Goal: Answer question/provide support: Share knowledge or assist other users

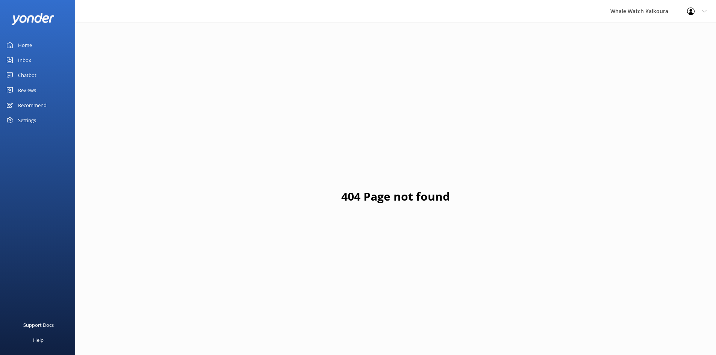
click at [29, 64] on div "Inbox" at bounding box center [24, 60] width 13 height 15
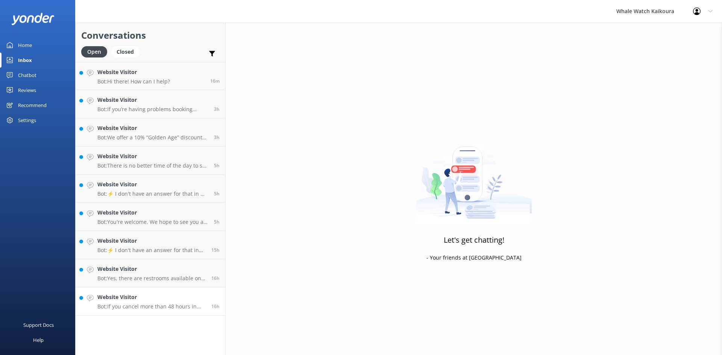
click at [165, 308] on p "Bot: If you cancel more than 48 hours in advance of your tour departure, you ge…" at bounding box center [151, 306] width 108 height 7
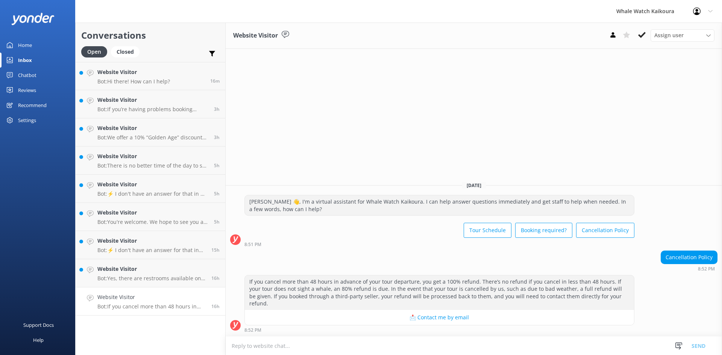
drag, startPoint x: 642, startPoint y: 35, endPoint x: 626, endPoint y: 48, distance: 21.1
click at [642, 35] on use at bounding box center [642, 35] width 8 height 6
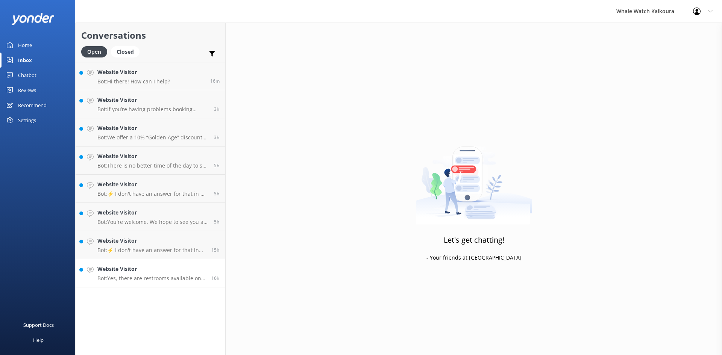
click at [190, 277] on p "Bot: Yes, there are restrooms available on the vessels." at bounding box center [151, 278] width 108 height 7
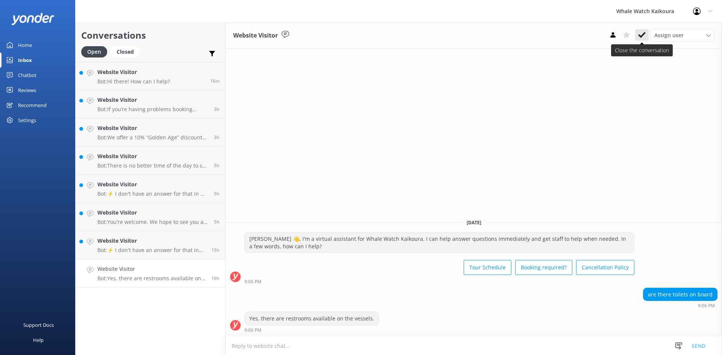
click at [644, 37] on icon at bounding box center [642, 35] width 8 height 8
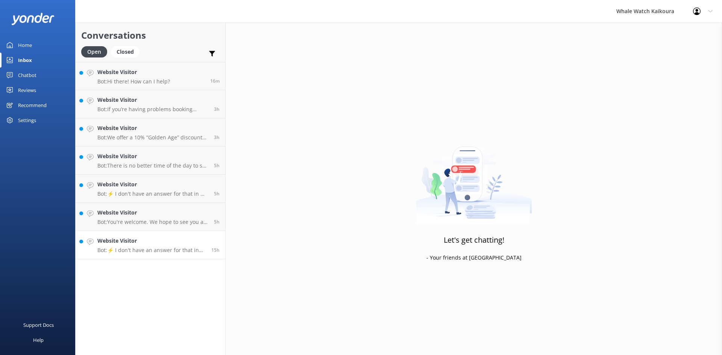
click at [168, 245] on h4 "Website Visitor" at bounding box center [151, 241] width 108 height 8
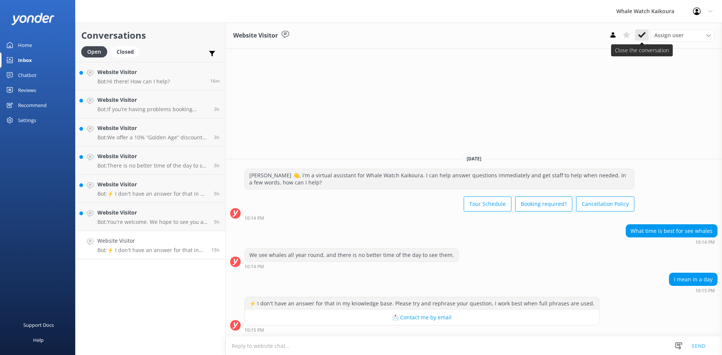
click at [642, 33] on icon at bounding box center [642, 35] width 8 height 8
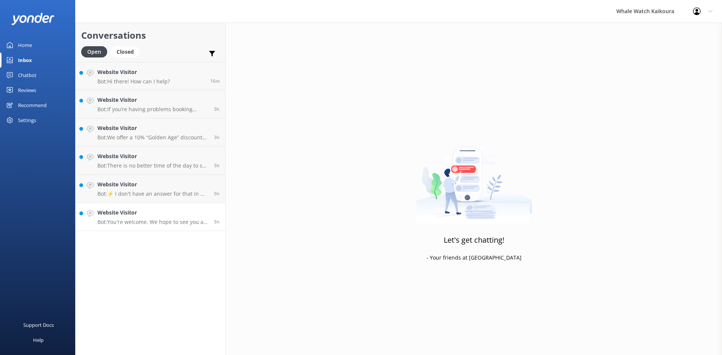
click at [172, 218] on div "Website Visitor Bot: You're welcome. We hope to see you at Whale Watch [PERSON_…" at bounding box center [152, 217] width 111 height 17
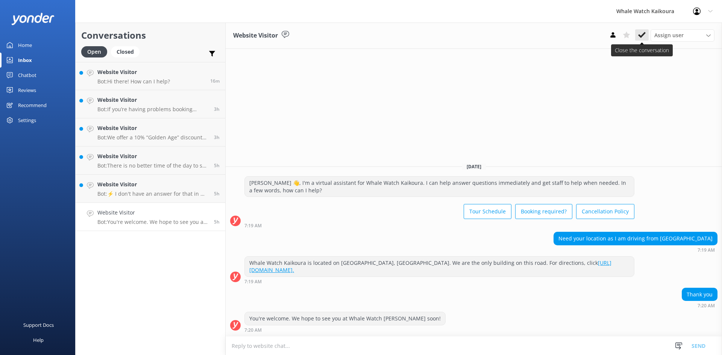
click at [641, 32] on icon at bounding box center [642, 35] width 8 height 8
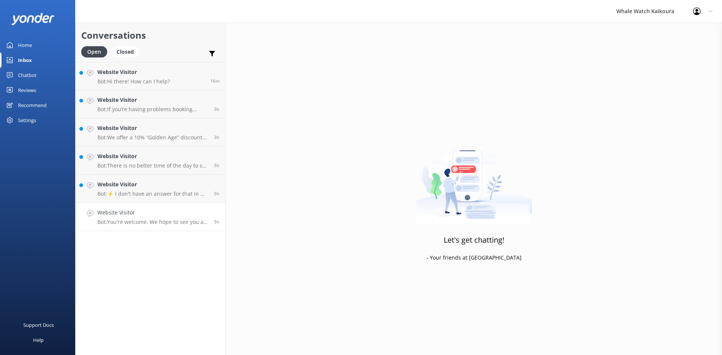
click at [189, 205] on link "Website Visitor Bot: You're welcome. We hope to see you at Whale Watch [PERSON_…" at bounding box center [151, 217] width 150 height 28
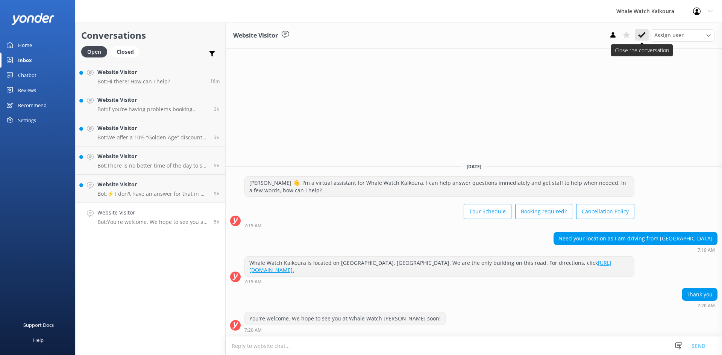
click at [644, 33] on use at bounding box center [642, 35] width 8 height 6
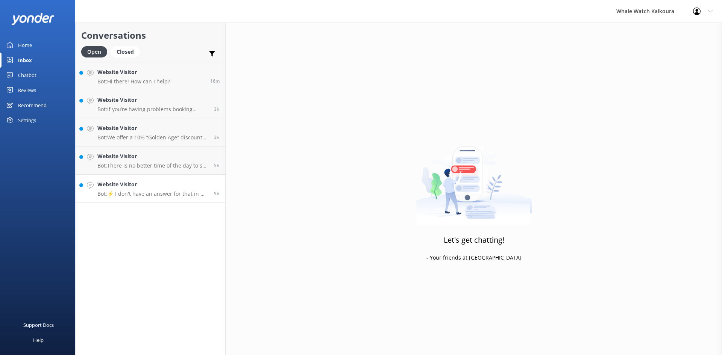
click at [157, 190] on div "Website Visitor Bot: ⚡ I don't have an answer for that in my knowledge base. Pl…" at bounding box center [152, 188] width 111 height 17
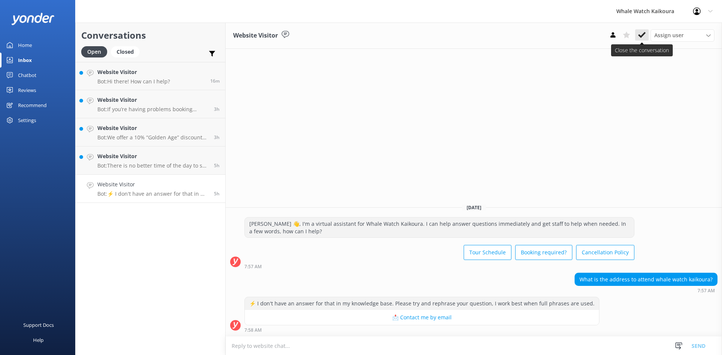
click at [640, 38] on icon at bounding box center [642, 35] width 8 height 8
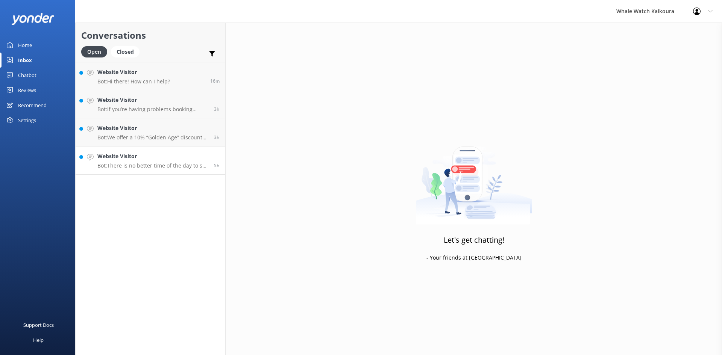
click at [155, 163] on p "Bot: There is no better time of the day to see whales; they can be seen all yea…" at bounding box center [152, 165] width 111 height 7
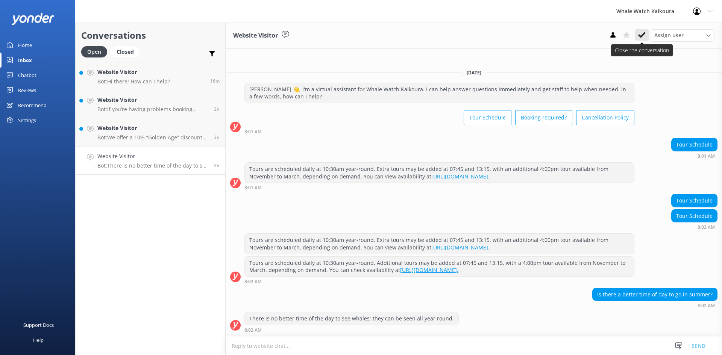
click at [645, 33] on use at bounding box center [642, 35] width 8 height 6
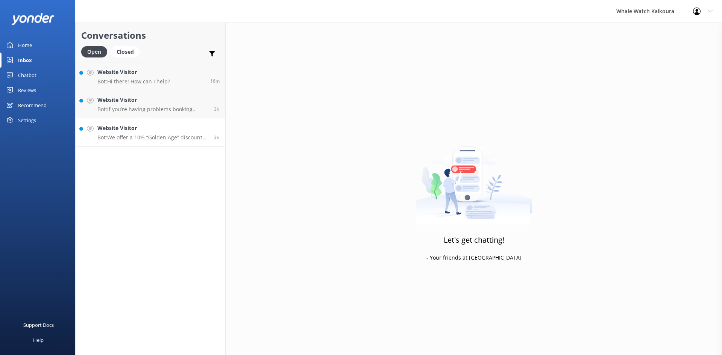
click at [161, 119] on link "Website Visitor Bot: We offer a 10% “Golden Age” discount for passengers over 6…" at bounding box center [151, 132] width 150 height 28
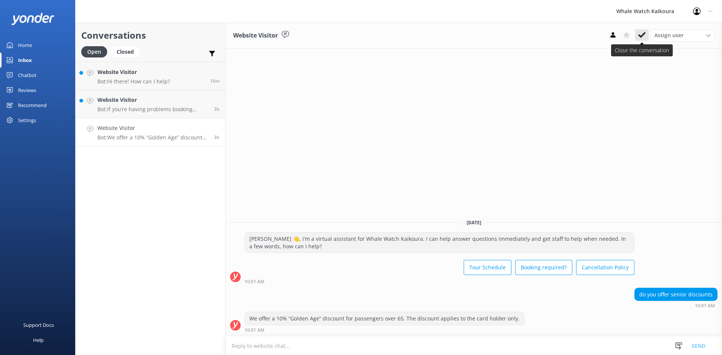
click at [644, 35] on use at bounding box center [642, 35] width 8 height 6
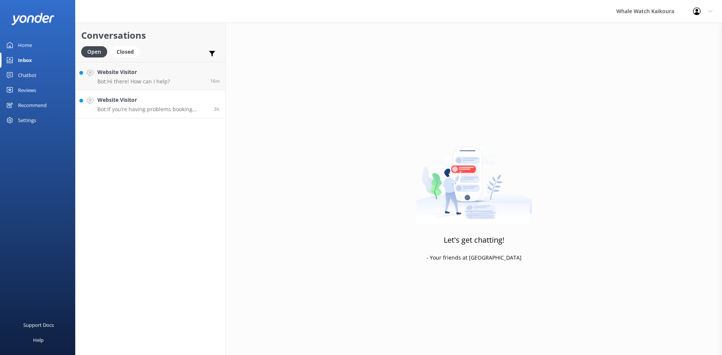
click at [139, 102] on h4 "Website Visitor" at bounding box center [152, 100] width 111 height 8
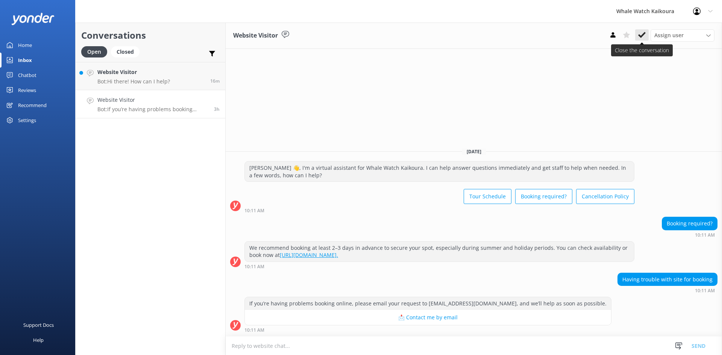
click at [639, 33] on icon at bounding box center [642, 35] width 8 height 8
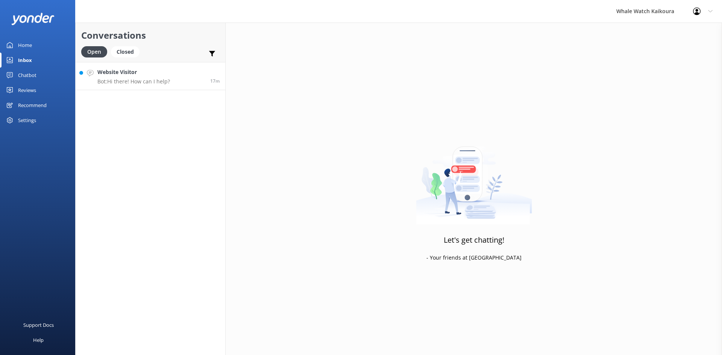
click at [173, 83] on link "Website Visitor Bot: Hi there! How can I help? 17m" at bounding box center [151, 76] width 150 height 28
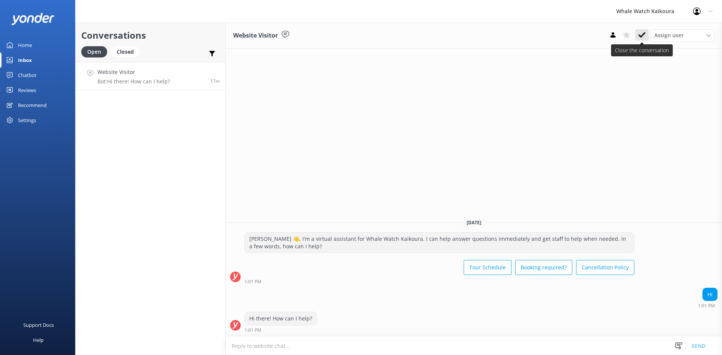
click at [638, 35] on button at bounding box center [642, 34] width 14 height 11
